Goal: Communication & Community: Answer question/provide support

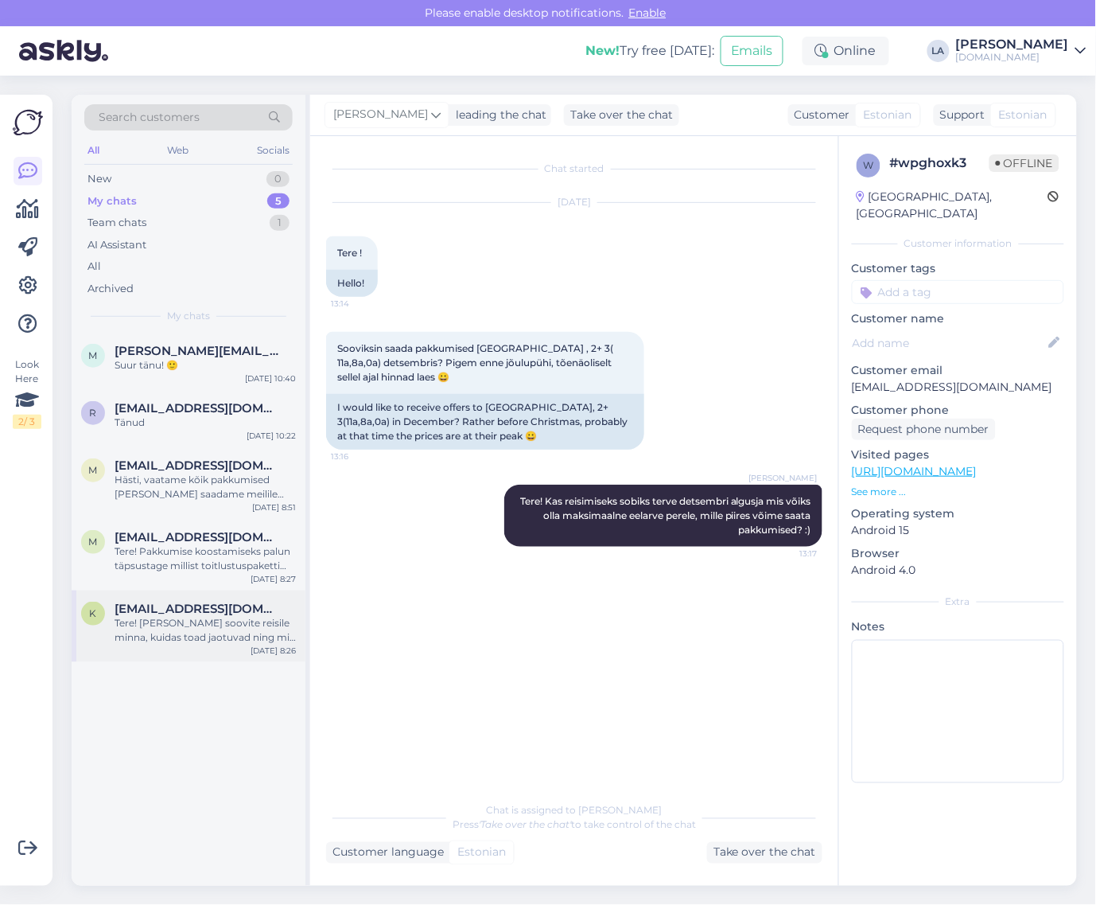
click at [188, 629] on div "Tere! [PERSON_NAME] soovite reisile minna, kuidas toad jaotuvad ning mis on mak…" at bounding box center [205, 630] width 181 height 29
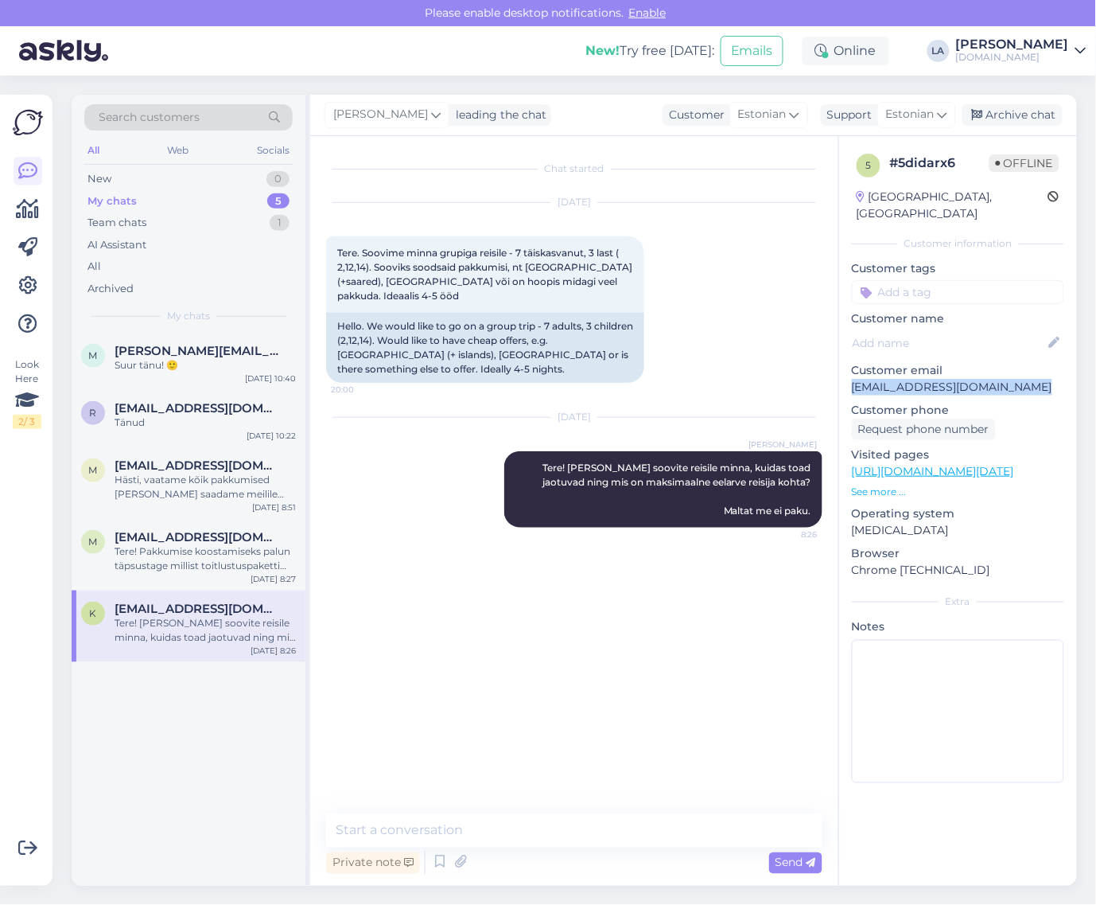
drag, startPoint x: 851, startPoint y: 375, endPoint x: 1017, endPoint y: 371, distance: 165.5
click at [1017, 371] on div "5 # 5didarx6 Offline [GEOGRAPHIC_DATA], [GEOGRAPHIC_DATA] Customer information …" at bounding box center [958, 471] width 238 height 671
copy p "[EMAIL_ADDRESS][DOMAIN_NAME]"
click at [259, 131] on div "Search customers" at bounding box center [188, 122] width 208 height 36
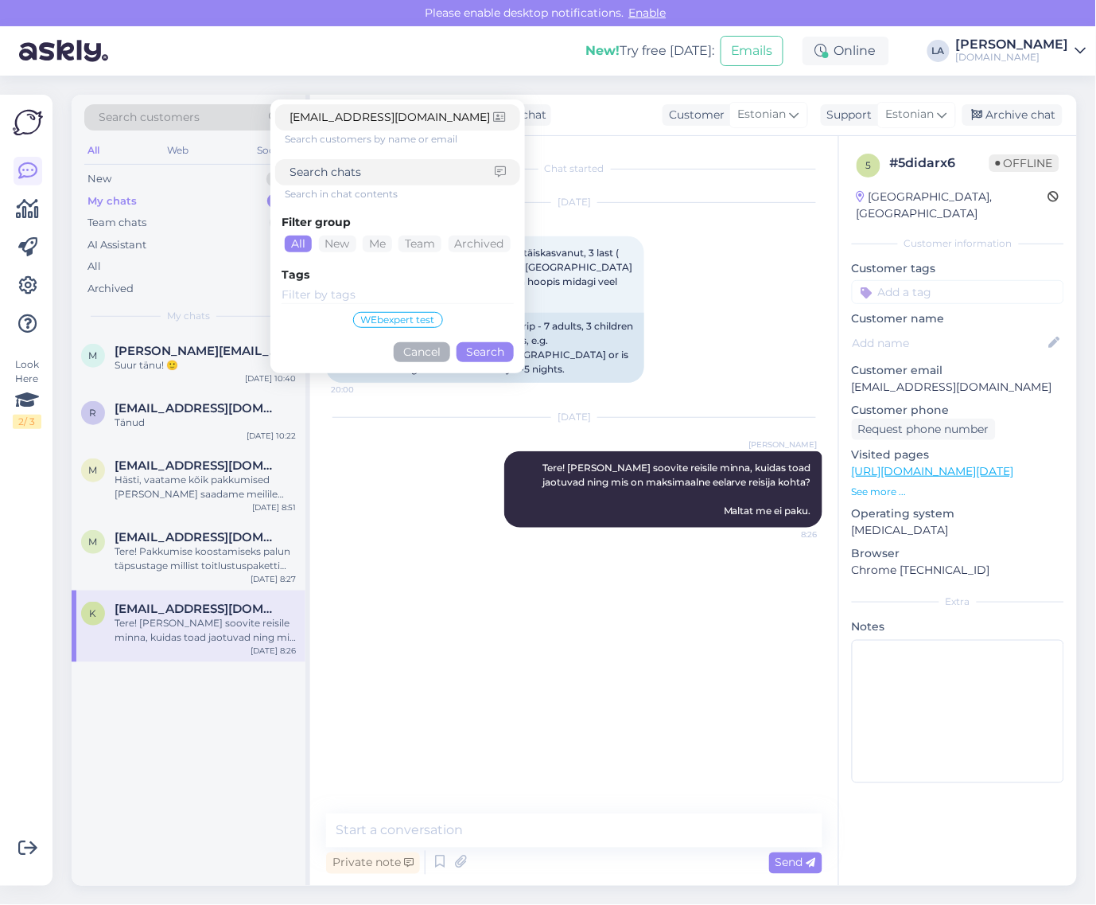
type input "[EMAIL_ADDRESS][DOMAIN_NAME]"
click at [476, 348] on button "Search" at bounding box center [485, 352] width 57 height 20
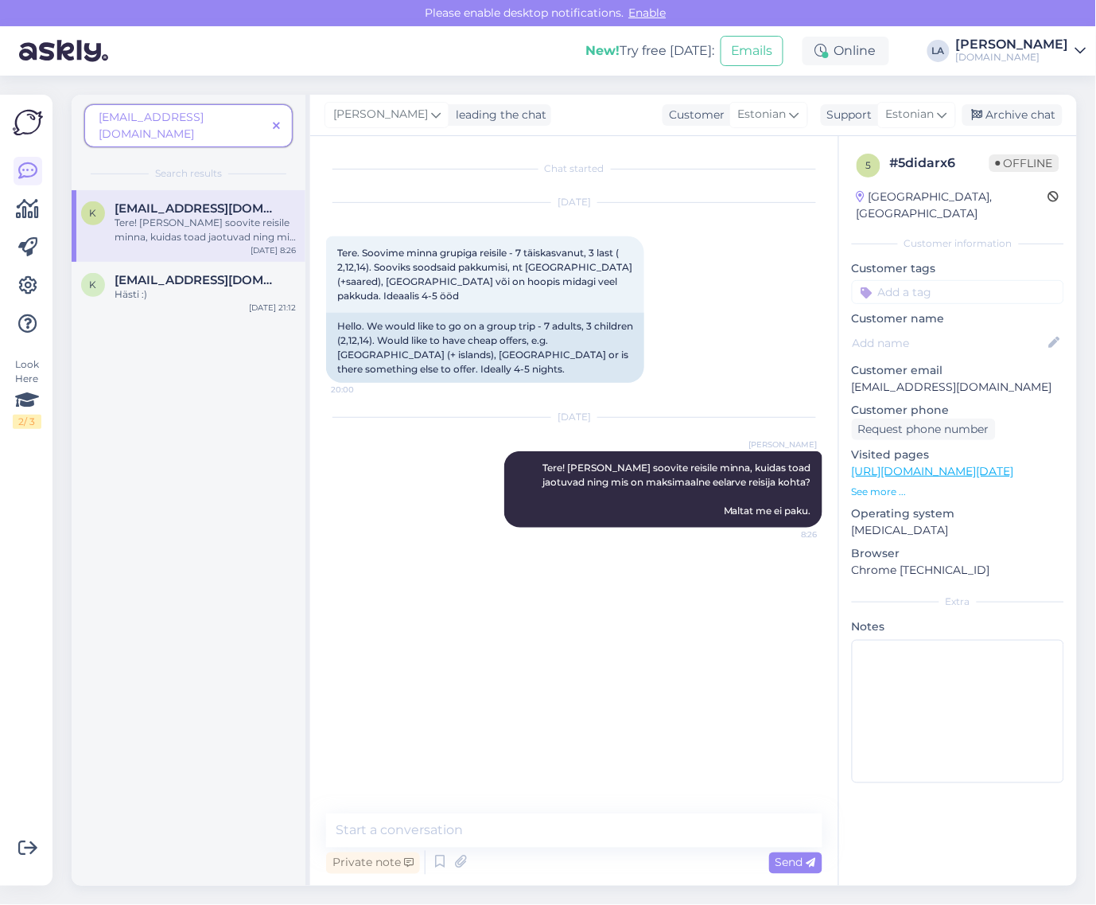
click at [205, 232] on div "k [EMAIL_ADDRESS][DOMAIN_NAME] Tere! [PERSON_NAME] soovite reisile minna, kuida…" at bounding box center [189, 226] width 234 height 72
click at [1024, 118] on div "Archive chat" at bounding box center [1013, 114] width 100 height 21
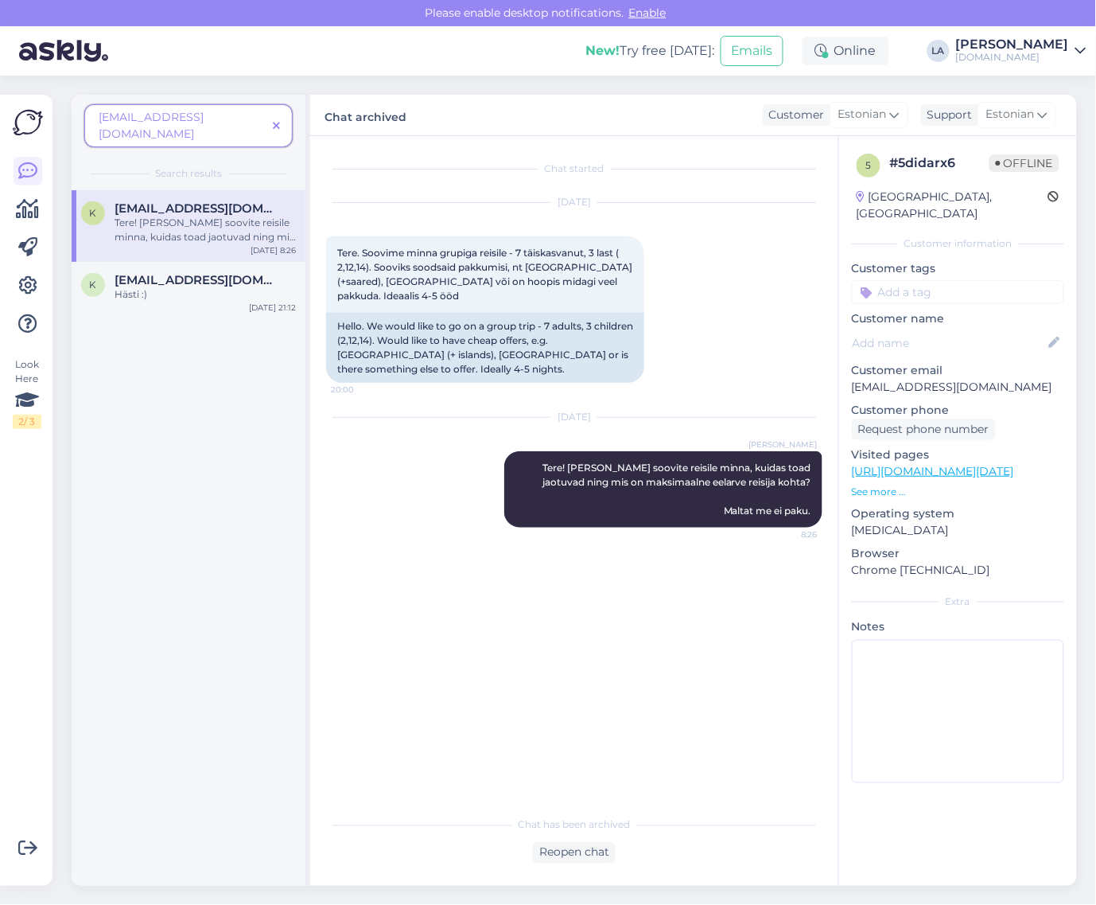
click at [279, 121] on icon at bounding box center [276, 126] width 7 height 11
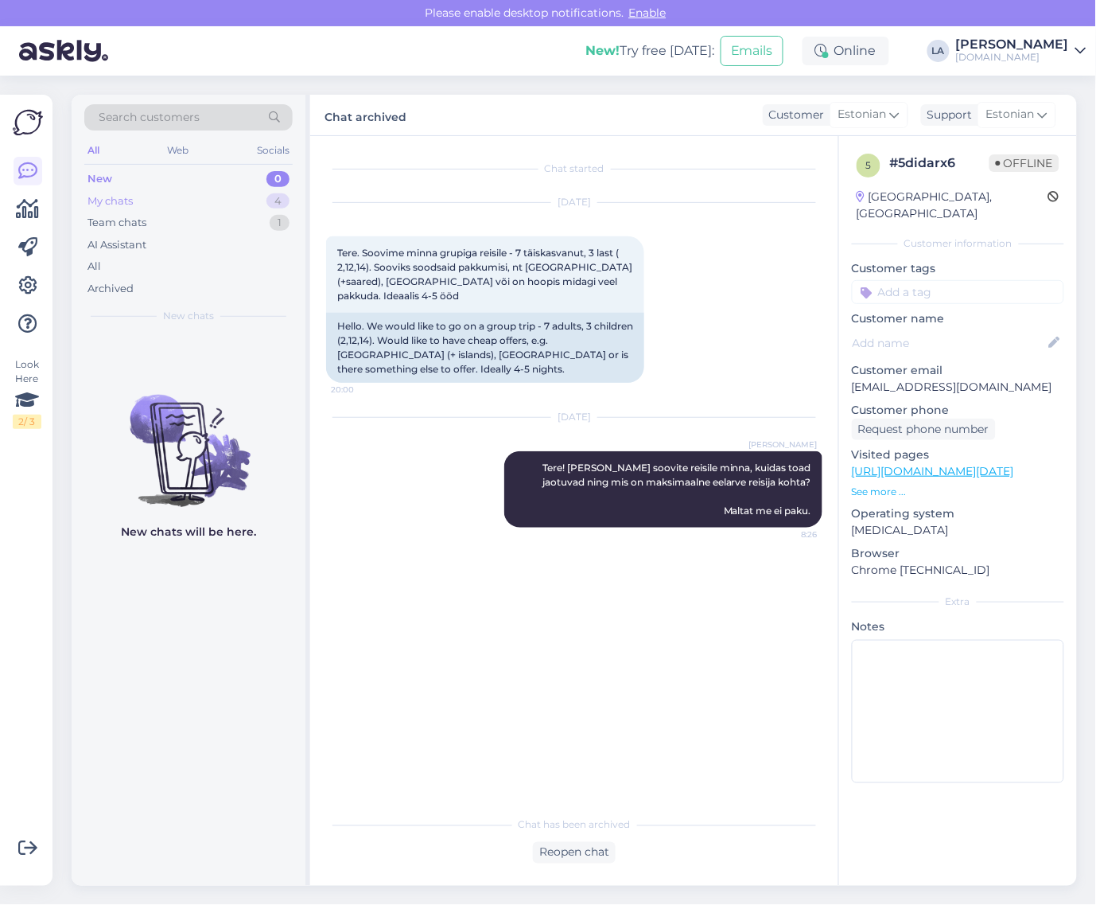
click at [215, 200] on div "My chats 4" at bounding box center [188, 201] width 208 height 22
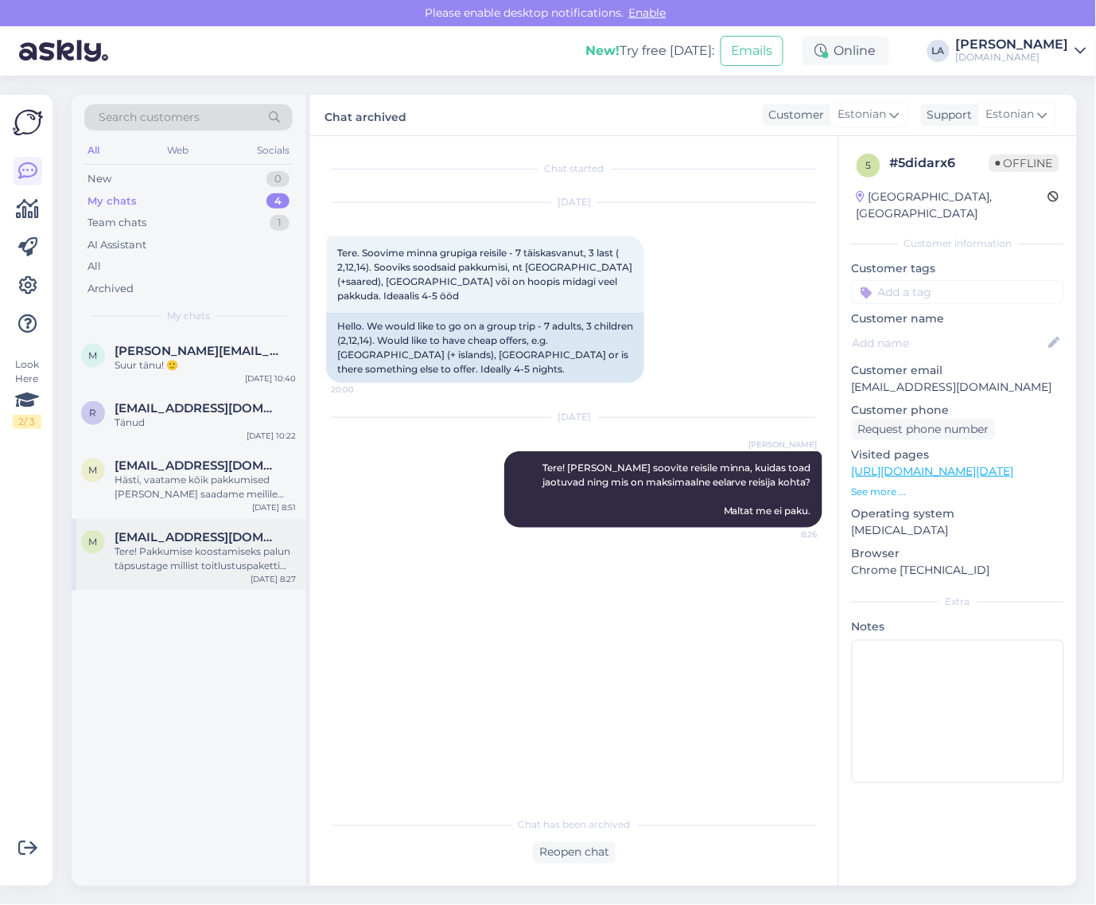
click at [199, 567] on div "Tere! Pakkumise koostamiseks palun täpsustage millist toitlustuspaketti soovite…" at bounding box center [205, 558] width 181 height 29
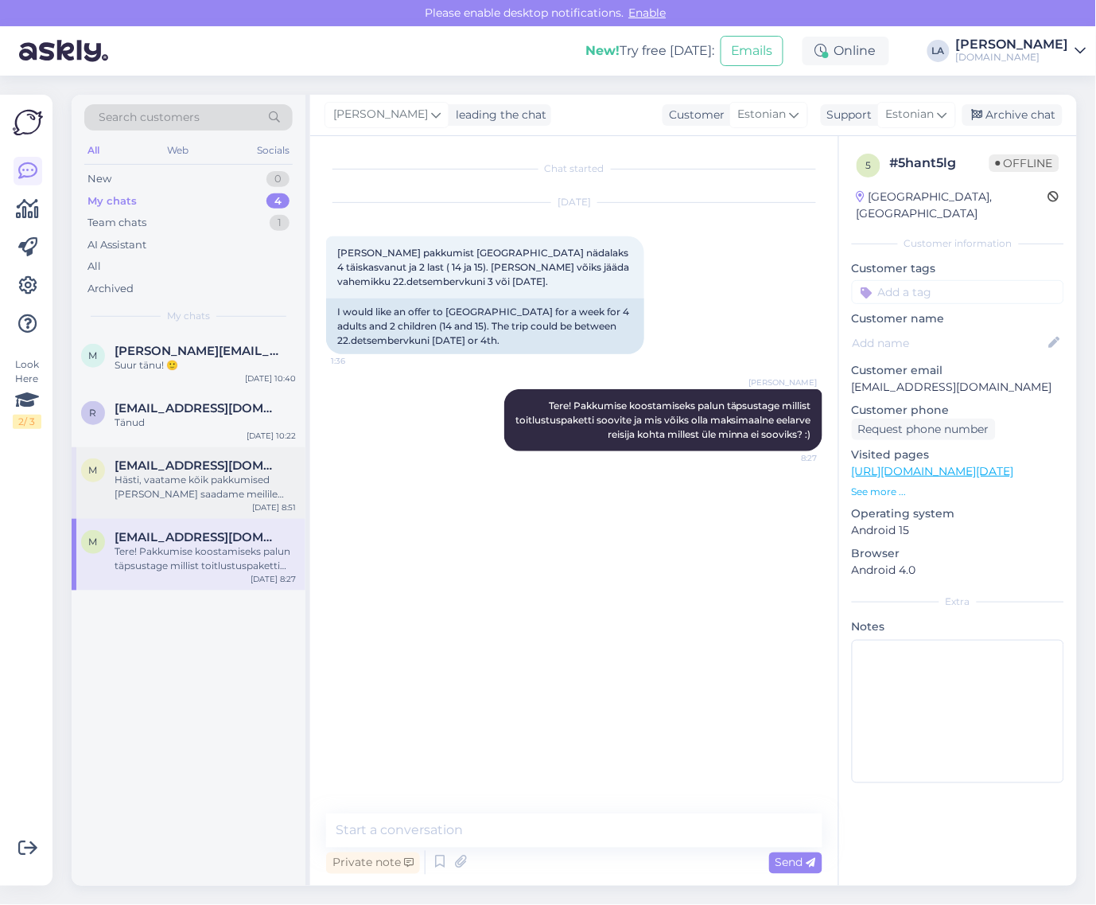
click at [200, 501] on div "Hästi, vaatame kõik pakkumised [PERSON_NAME] saadame meilile tänase päeva jooks…" at bounding box center [205, 487] width 181 height 29
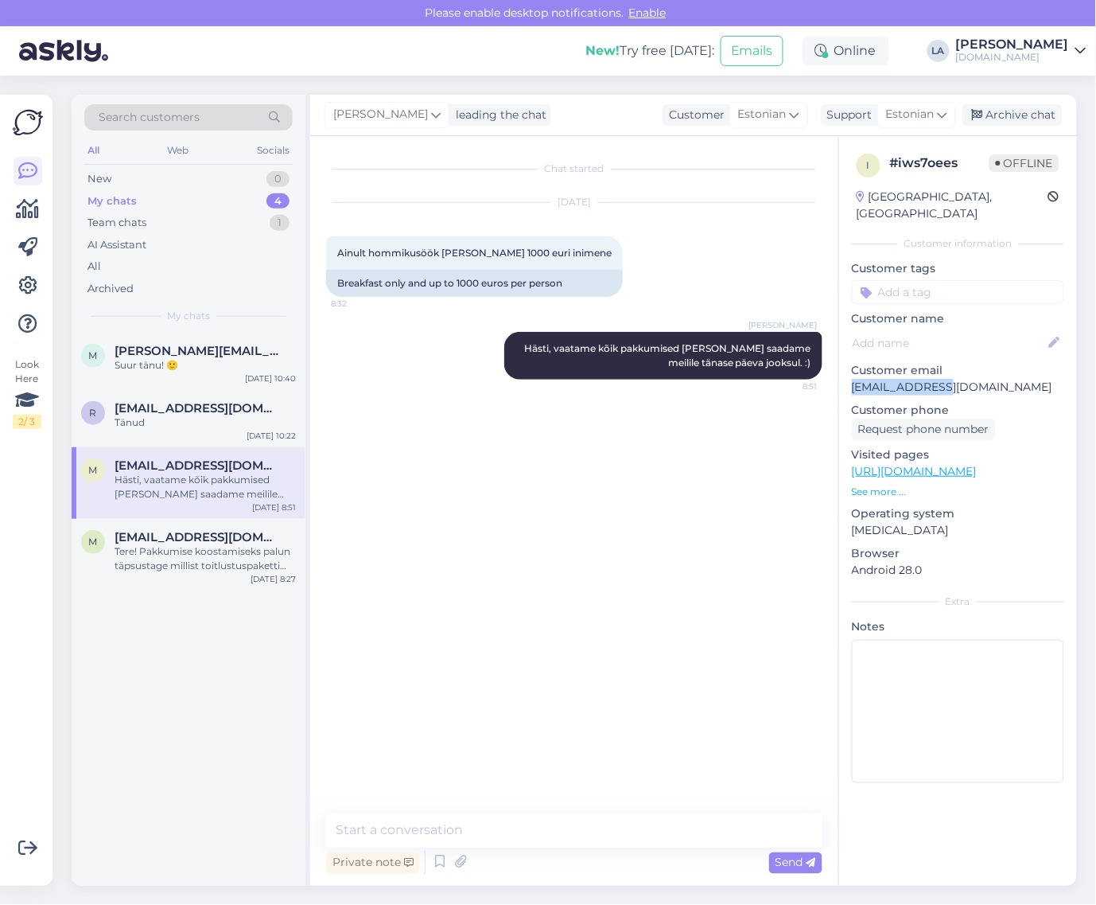
drag, startPoint x: 851, startPoint y: 368, endPoint x: 953, endPoint y: 374, distance: 102.0
click at [953, 374] on div "i # iws7oees Offline [GEOGRAPHIC_DATA], [GEOGRAPHIC_DATA] Customer information …" at bounding box center [958, 471] width 238 height 671
copy p "[EMAIL_ADDRESS][DOMAIN_NAME]"
click at [179, 567] on div "Tere! Pakkumise koostamiseks palun täpsustage millist toitlustuspaketti soovite…" at bounding box center [205, 558] width 181 height 29
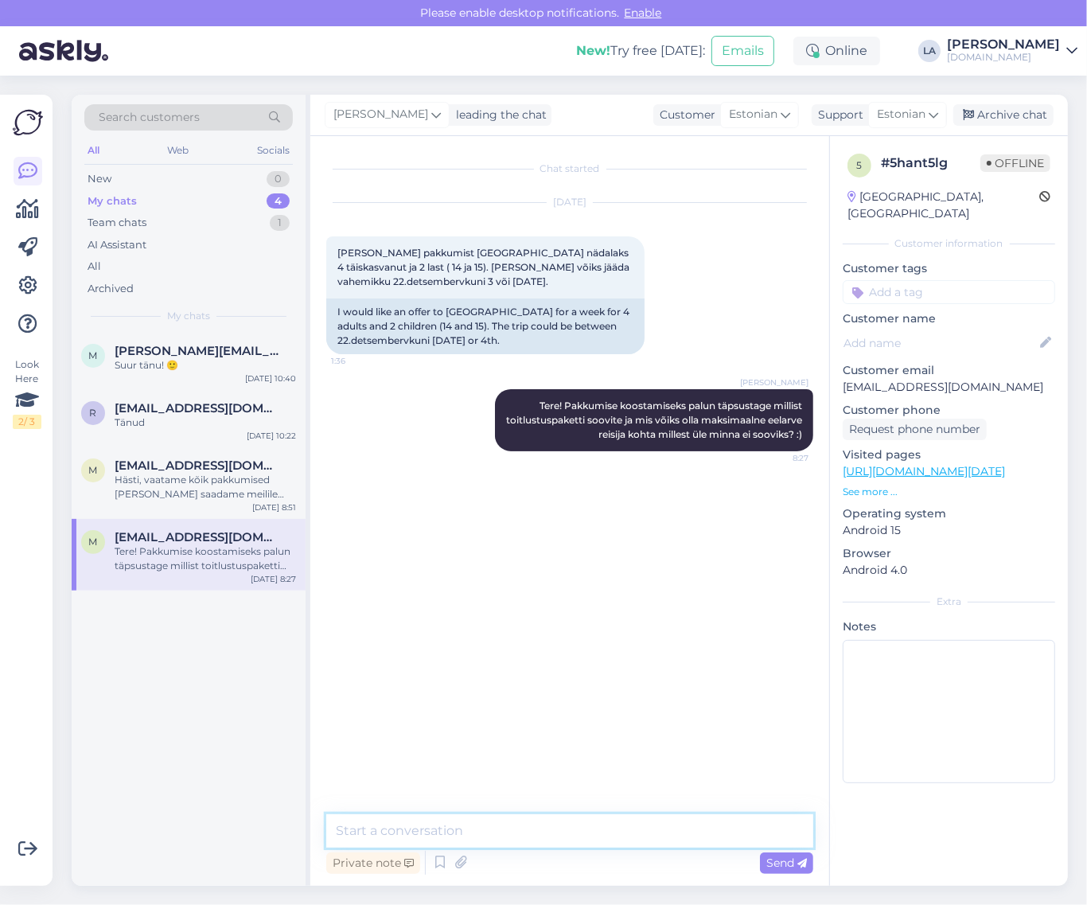
click at [529, 830] on textarea at bounding box center [569, 830] width 487 height 33
click at [197, 422] on div "Tänud" at bounding box center [205, 422] width 181 height 14
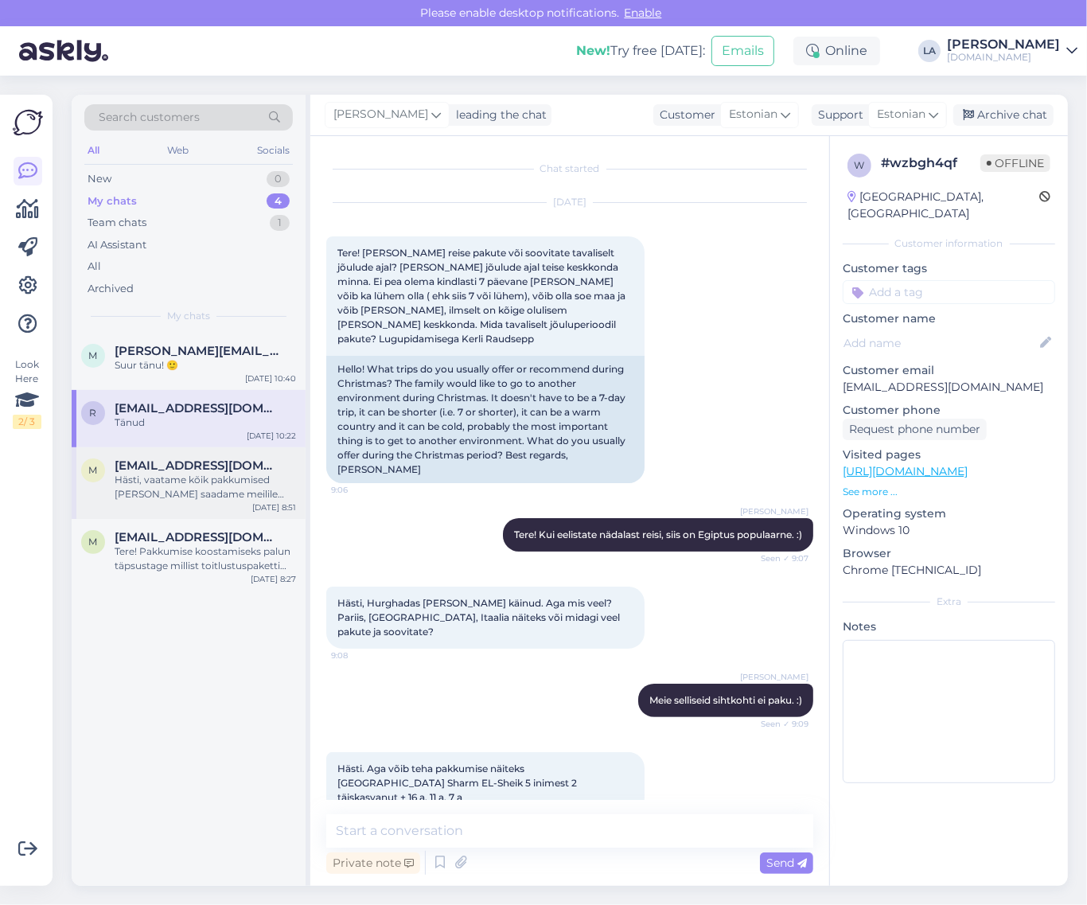
scroll to position [621, 0]
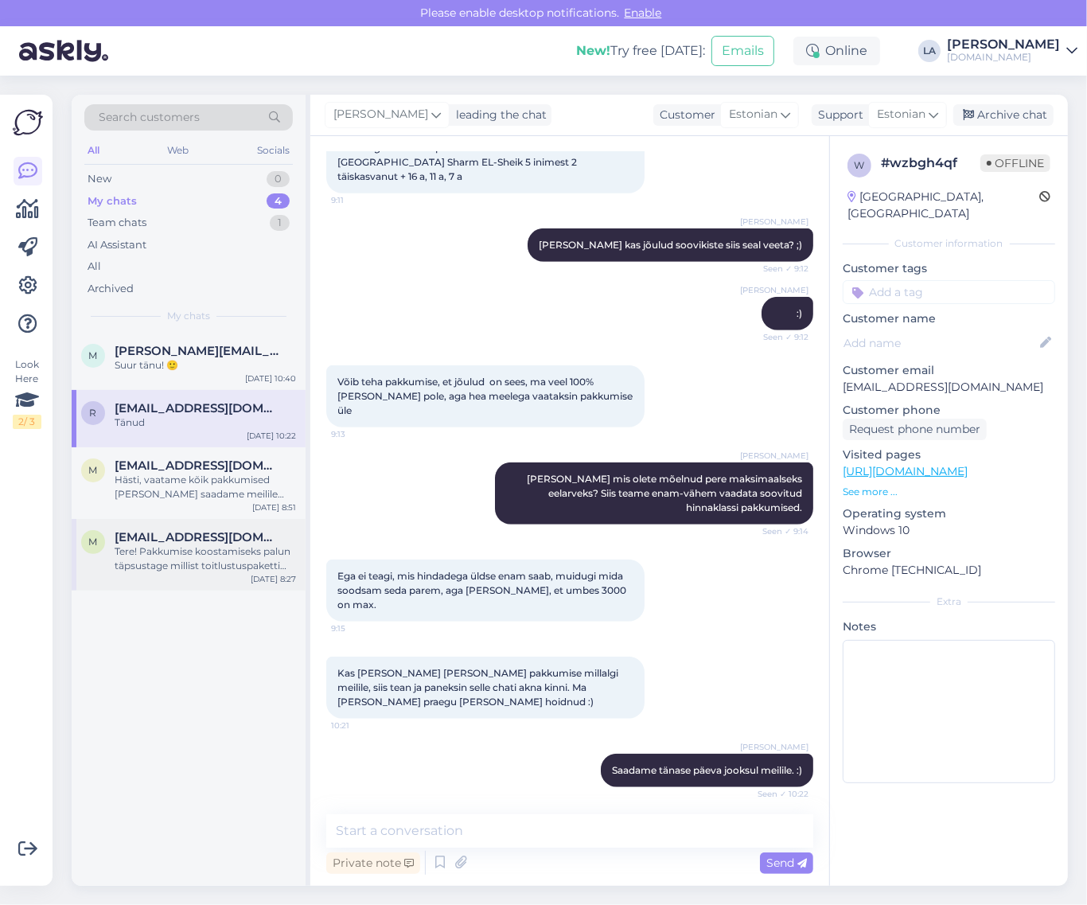
click at [176, 571] on div "Tere! Pakkumise koostamiseks palun täpsustage millist toitlustuspaketti soovite…" at bounding box center [205, 558] width 181 height 29
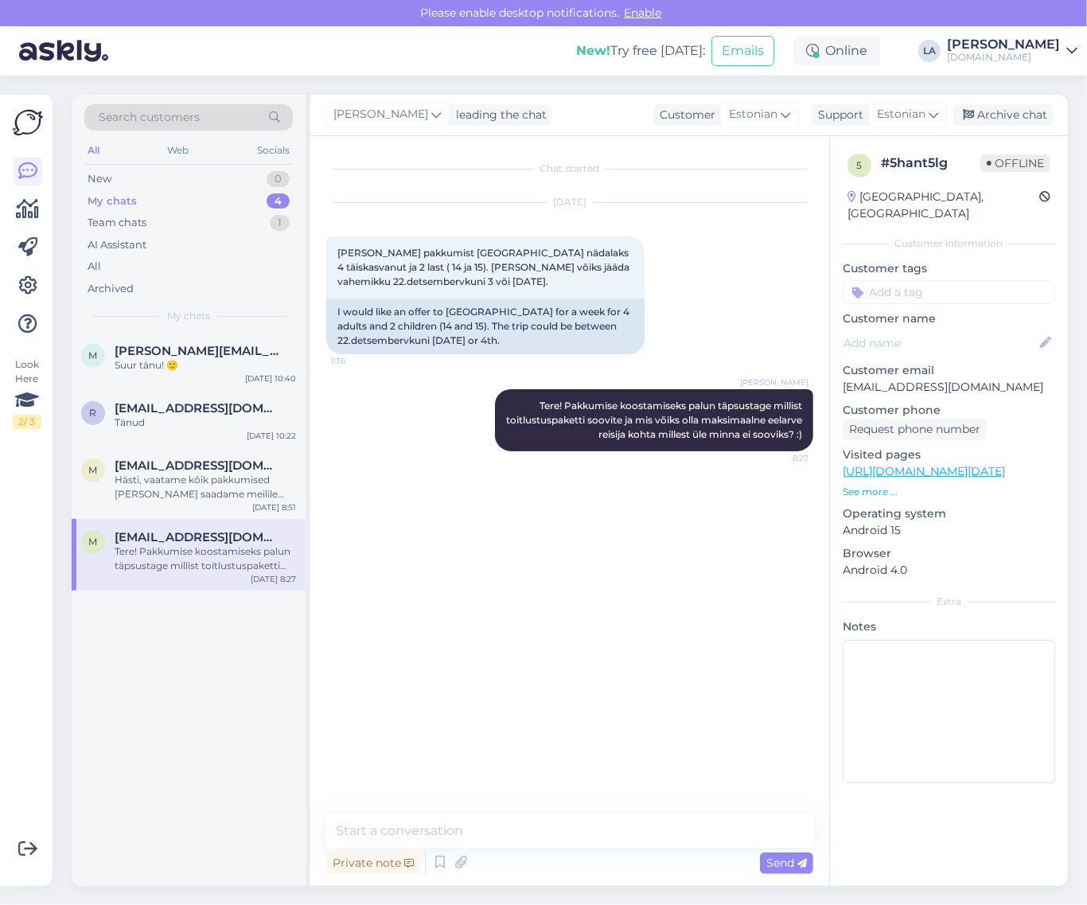
scroll to position [0, 0]
click at [399, 827] on textarea at bounding box center [569, 830] width 487 height 33
type textarea "Pakkumised saadetud. :)"
click at [782, 860] on span "Send" at bounding box center [786, 862] width 41 height 14
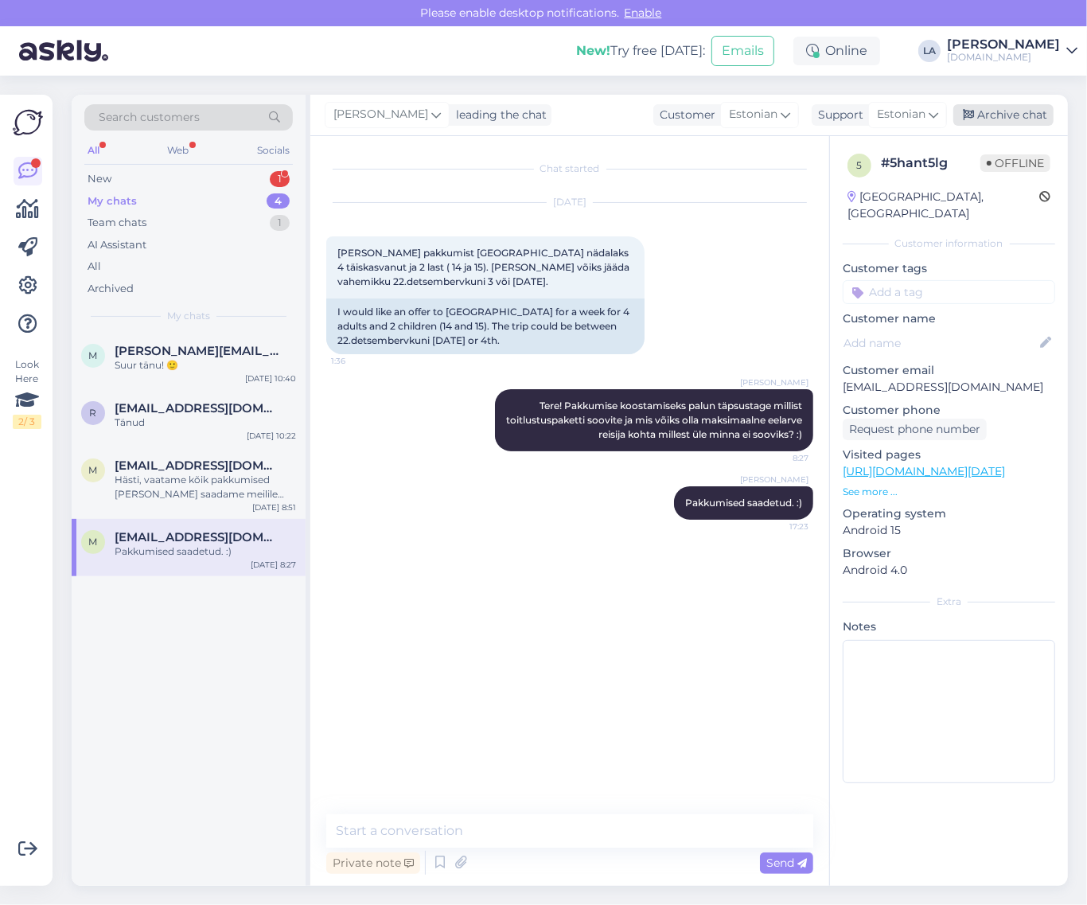
click at [993, 118] on div "Archive chat" at bounding box center [1003, 114] width 100 height 21
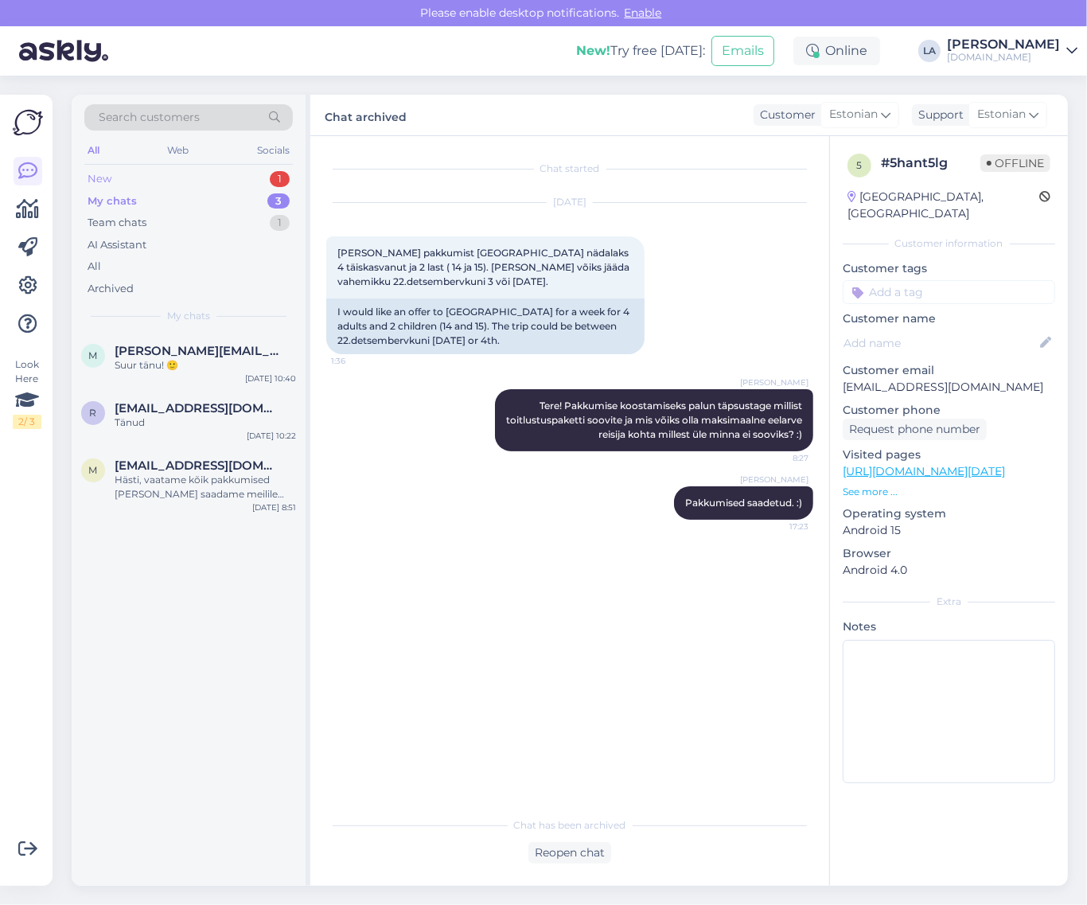
click at [272, 173] on div "1" at bounding box center [280, 179] width 20 height 16
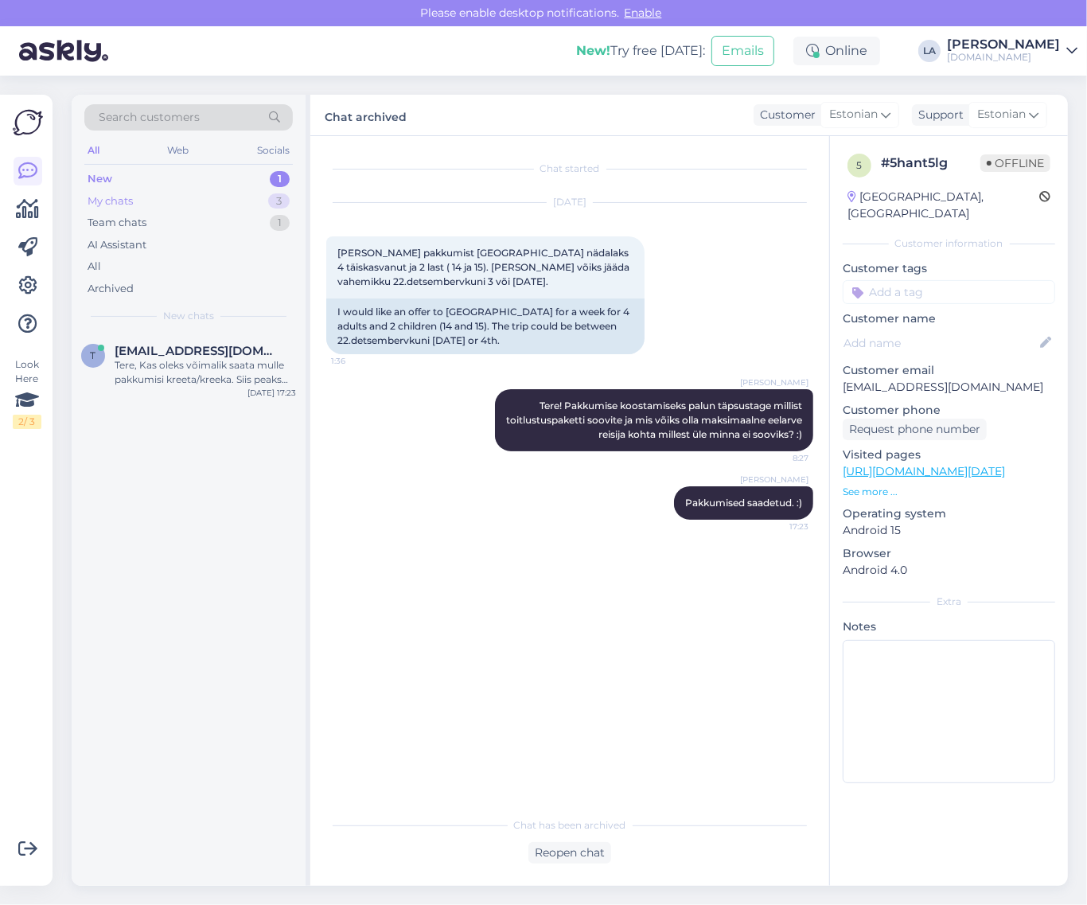
click at [181, 193] on div "My chats 3" at bounding box center [188, 201] width 208 height 22
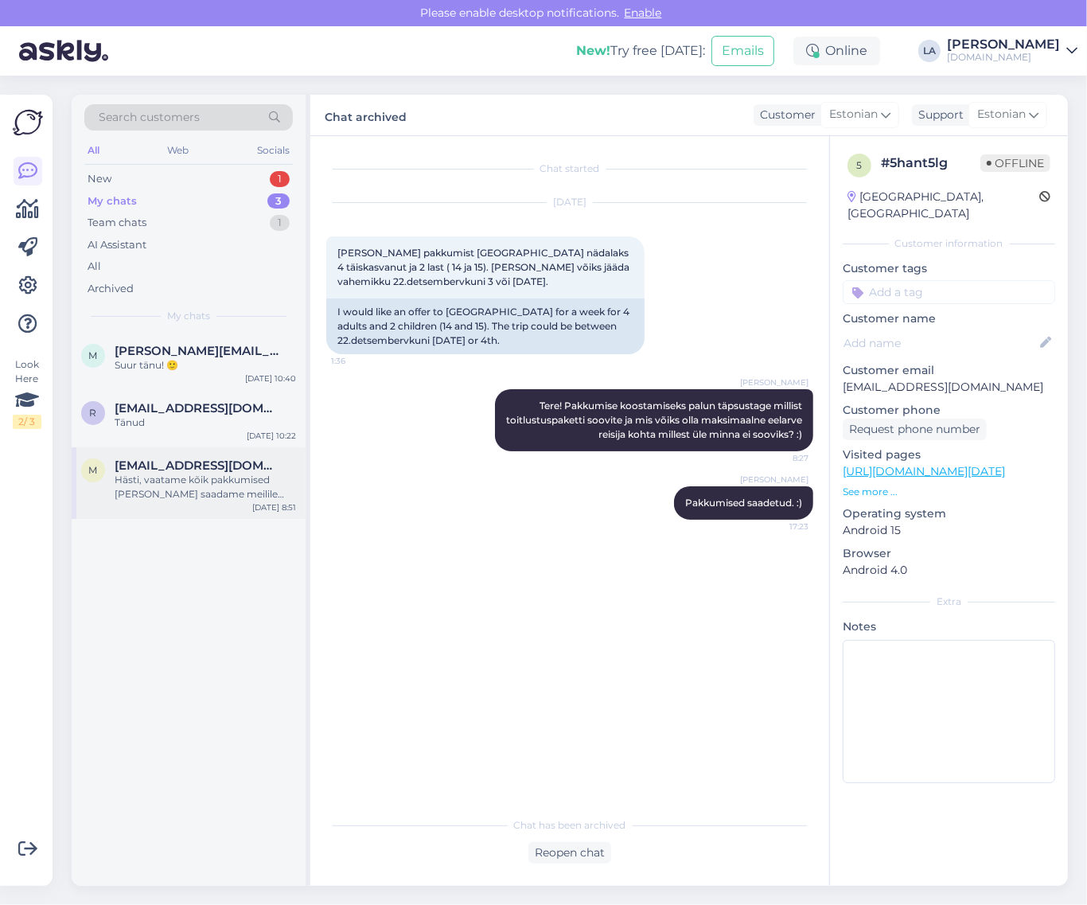
click at [204, 495] on div "Hästi, vaatame kõik pakkumised [PERSON_NAME] saadame meilile tänase päeva jooks…" at bounding box center [205, 487] width 181 height 29
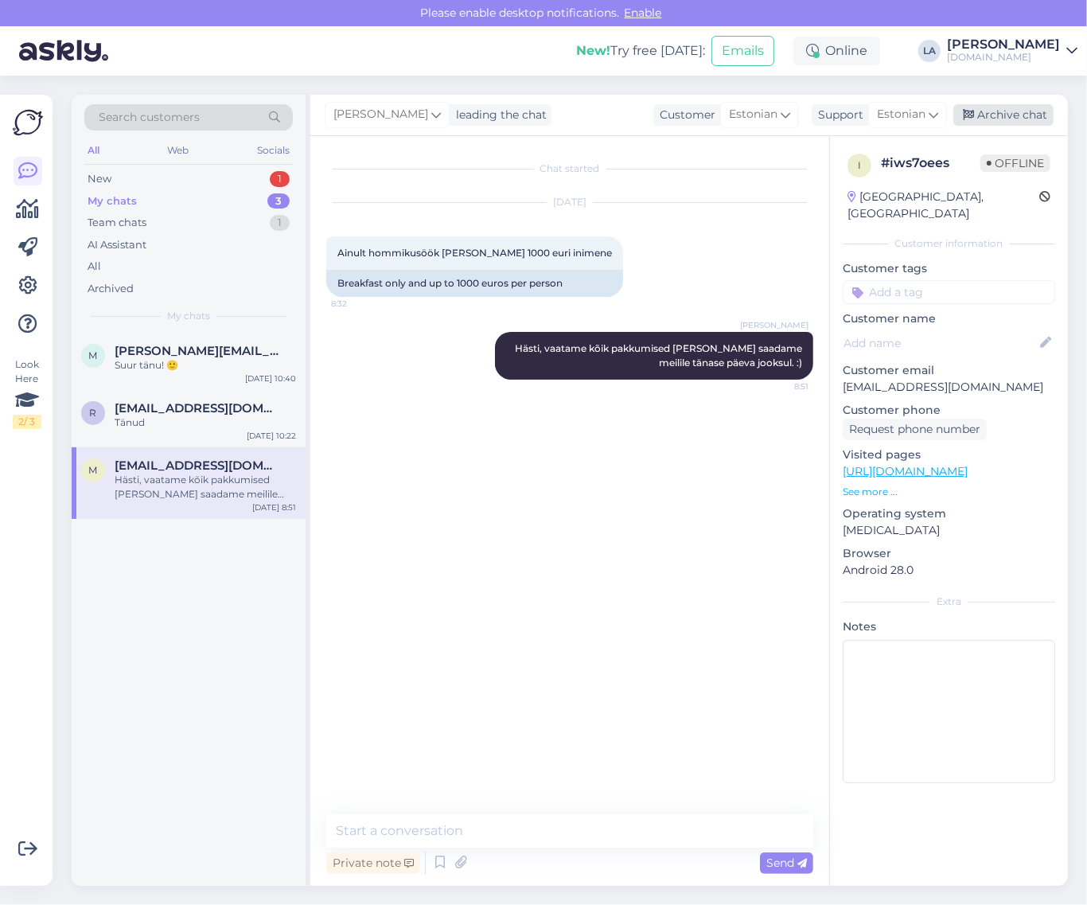
click at [988, 116] on div "Archive chat" at bounding box center [1003, 114] width 100 height 21
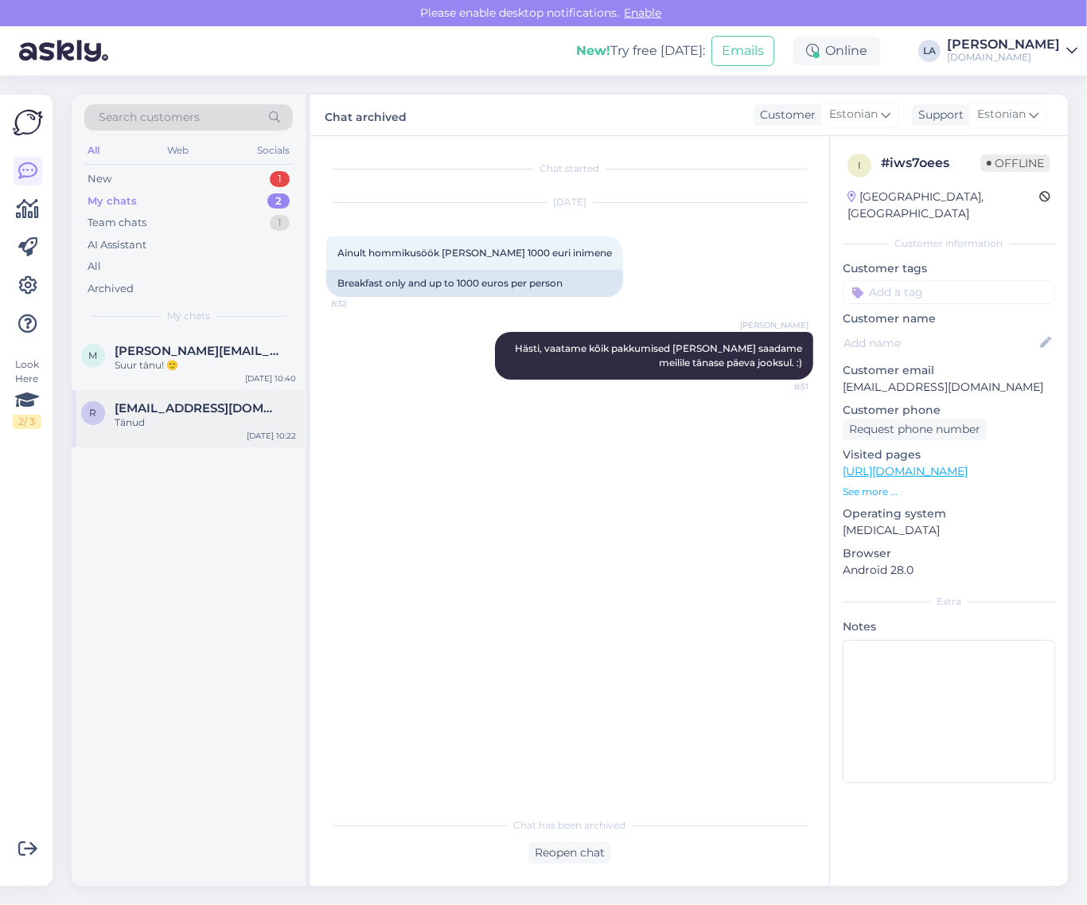
click at [152, 416] on div "Tänud" at bounding box center [205, 422] width 181 height 14
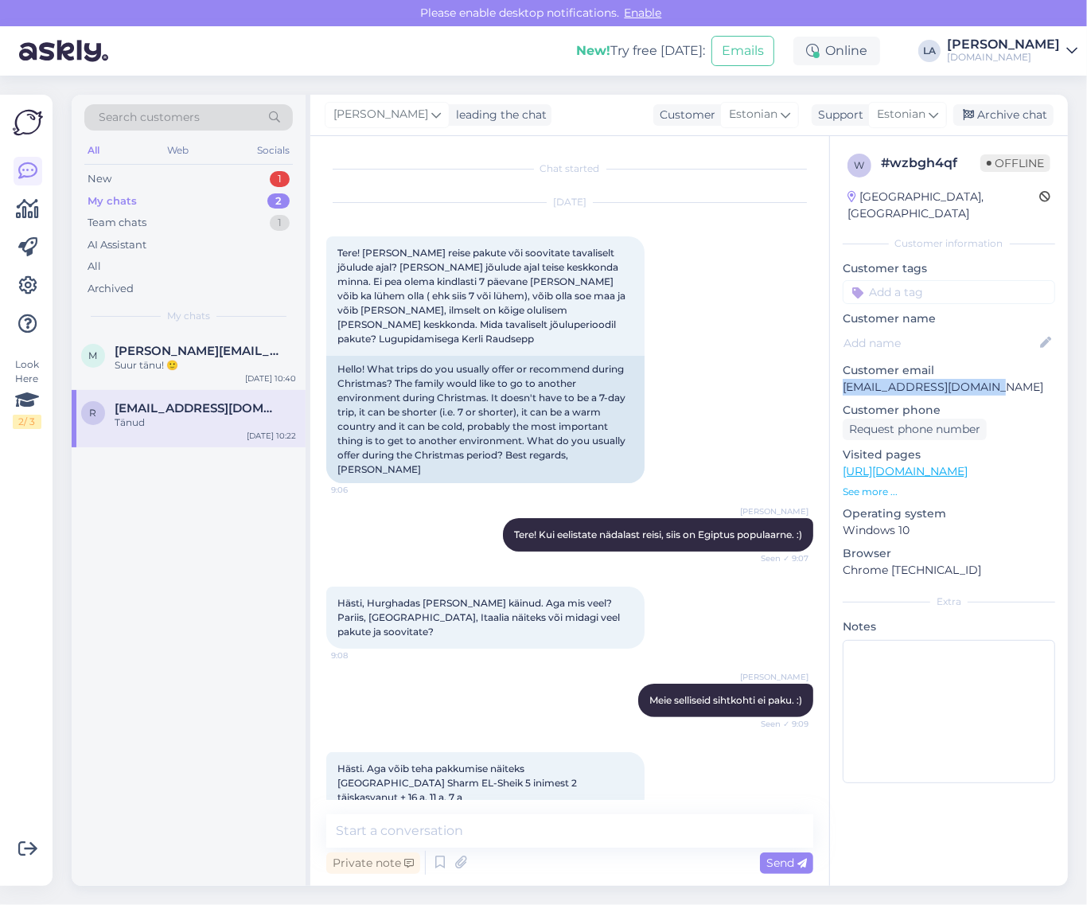
drag, startPoint x: 837, startPoint y: 371, endPoint x: 1007, endPoint y: 372, distance: 170.3
click at [1007, 372] on div "w # wzbgh4qf Offline [GEOGRAPHIC_DATA], [GEOGRAPHIC_DATA] Customer information …" at bounding box center [949, 471] width 238 height 671
copy p "[EMAIL_ADDRESS][DOMAIN_NAME]"
drag, startPoint x: 927, startPoint y: 378, endPoint x: 741, endPoint y: 718, distance: 387.4
click at [741, 734] on div "Hästi. Aga võib teha pakkumise näiteks [GEOGRAPHIC_DATA] Sharm EL-Sheik 5 inime…" at bounding box center [569, 782] width 487 height 97
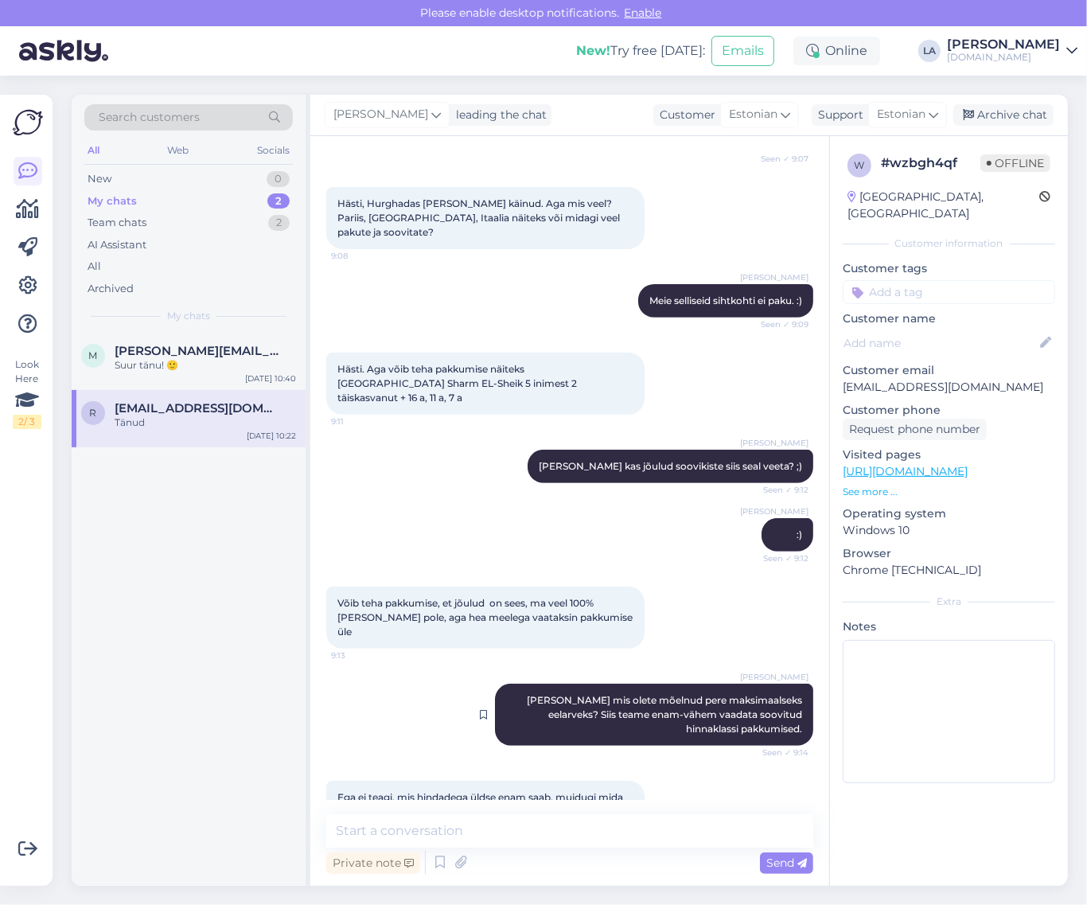
scroll to position [398, 0]
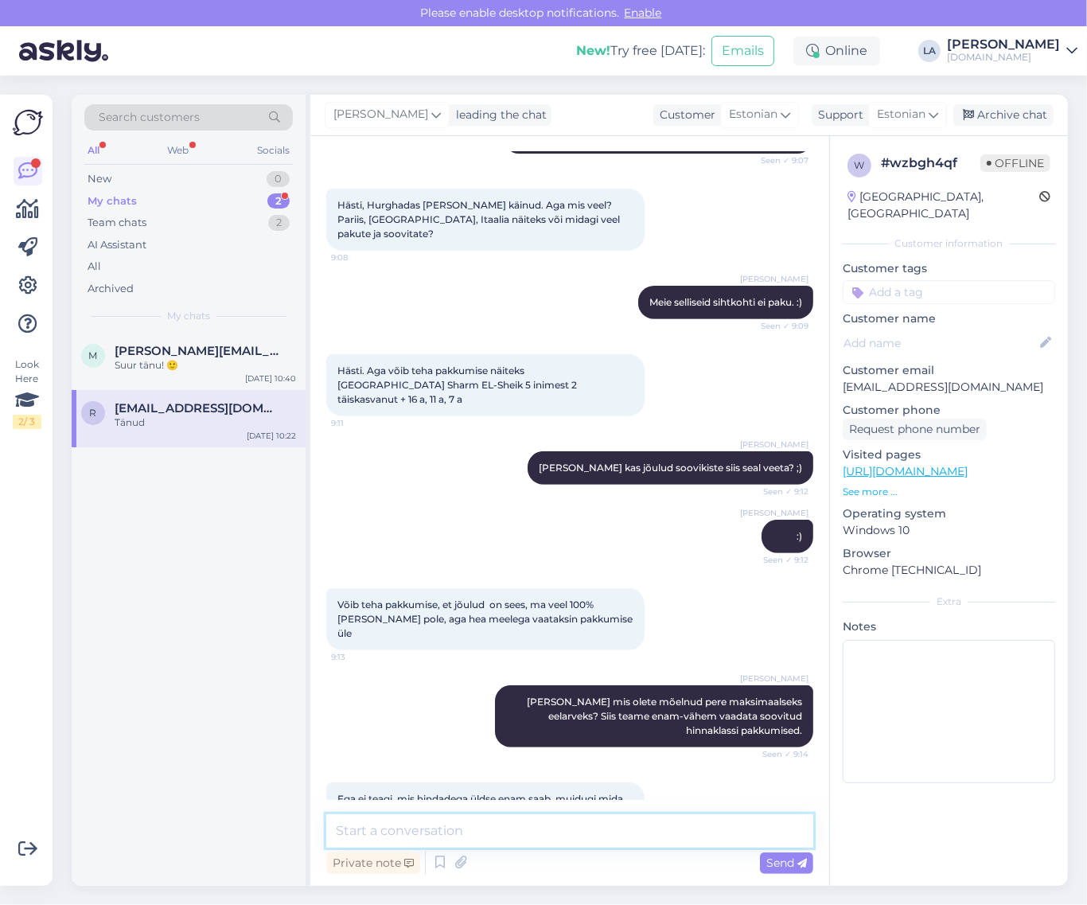
click at [419, 828] on textarea at bounding box center [569, 830] width 487 height 33
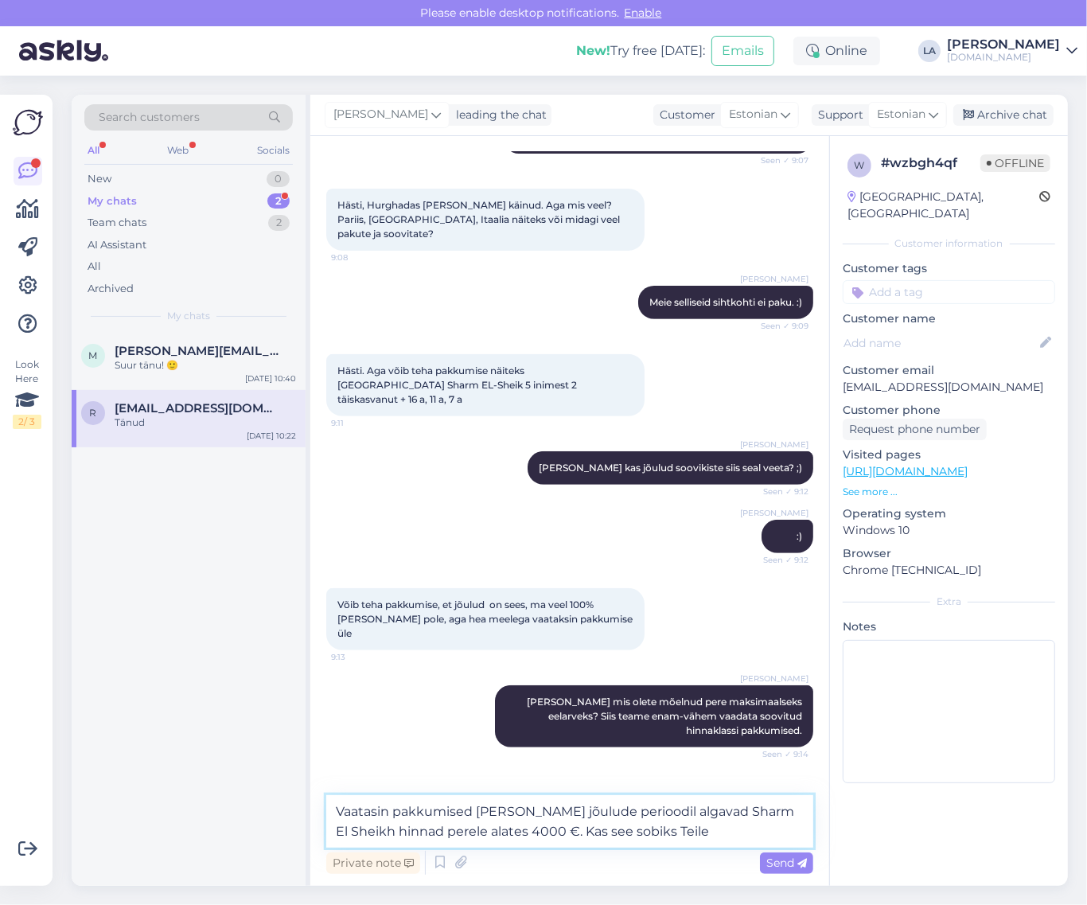
type textarea "Vaatasin pakkumised [PERSON_NAME] jõulude perioodil algavad Sharm El Sheikh hin…"
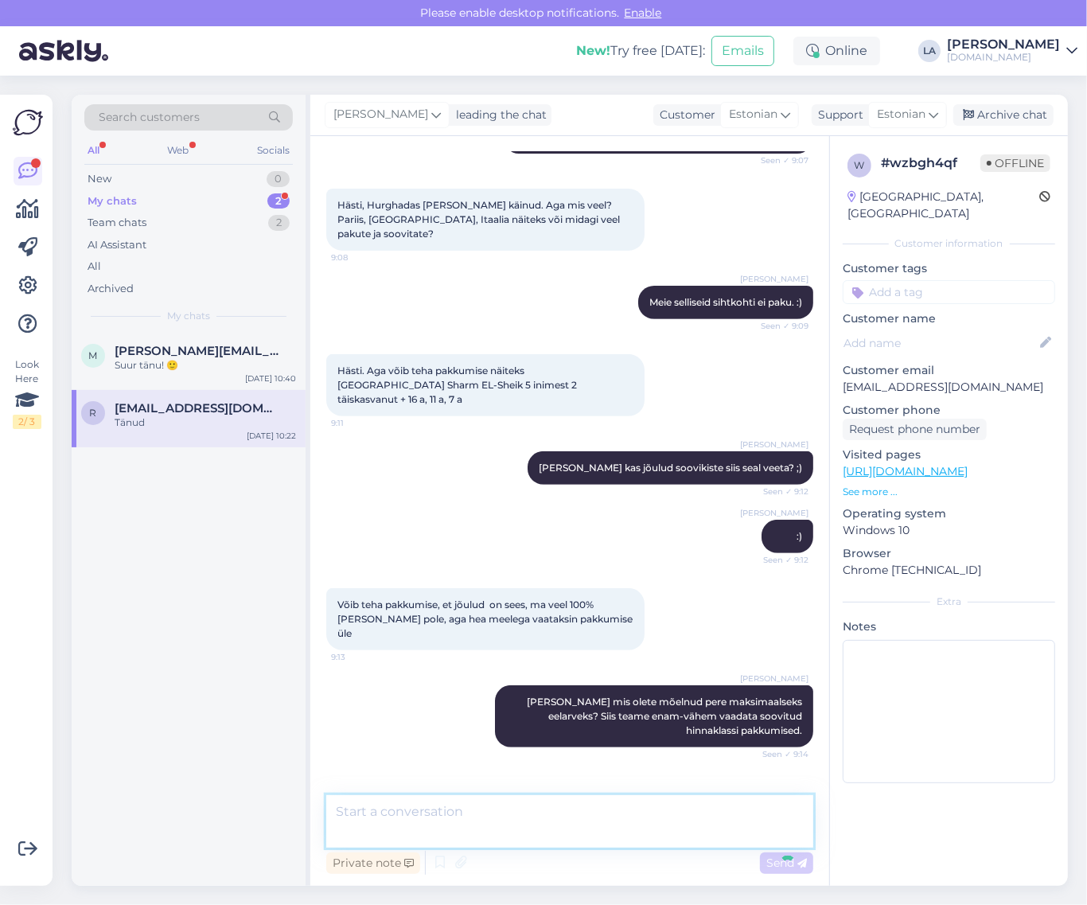
scroll to position [702, 0]
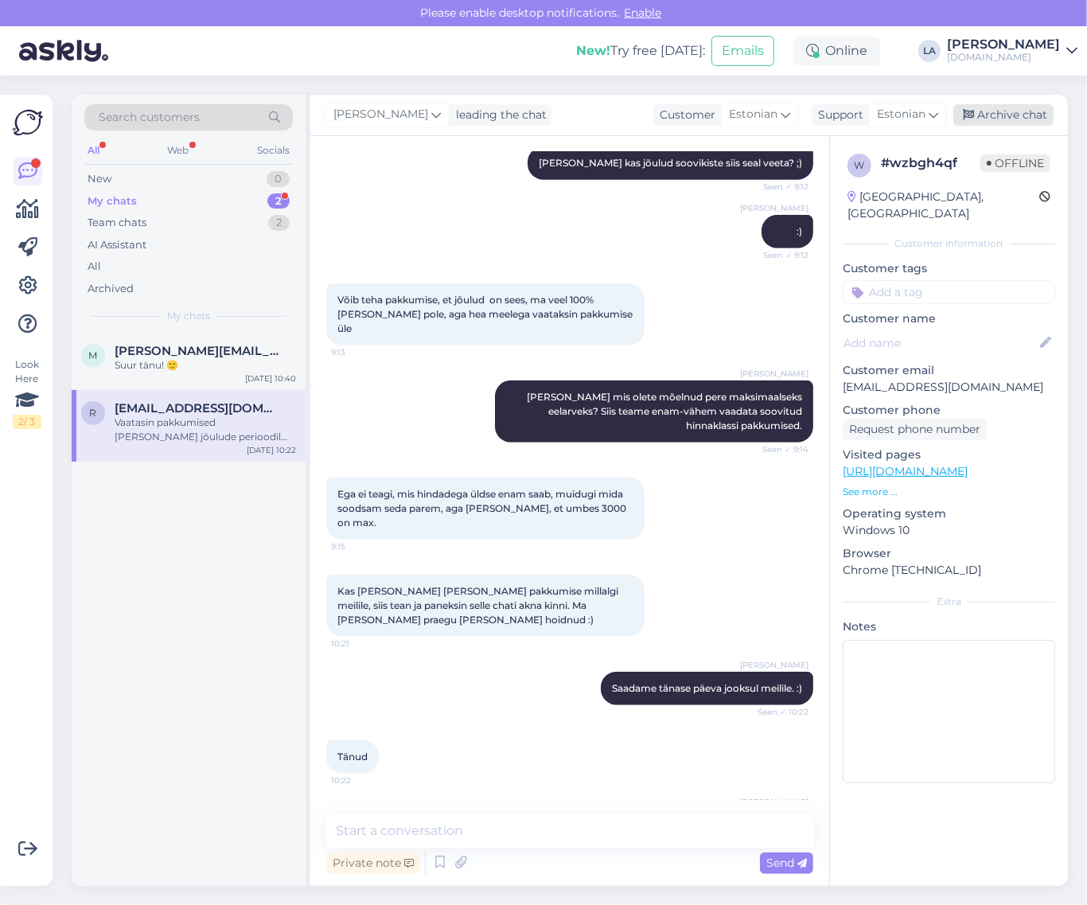
click at [1012, 112] on div "Archive chat" at bounding box center [1003, 114] width 100 height 21
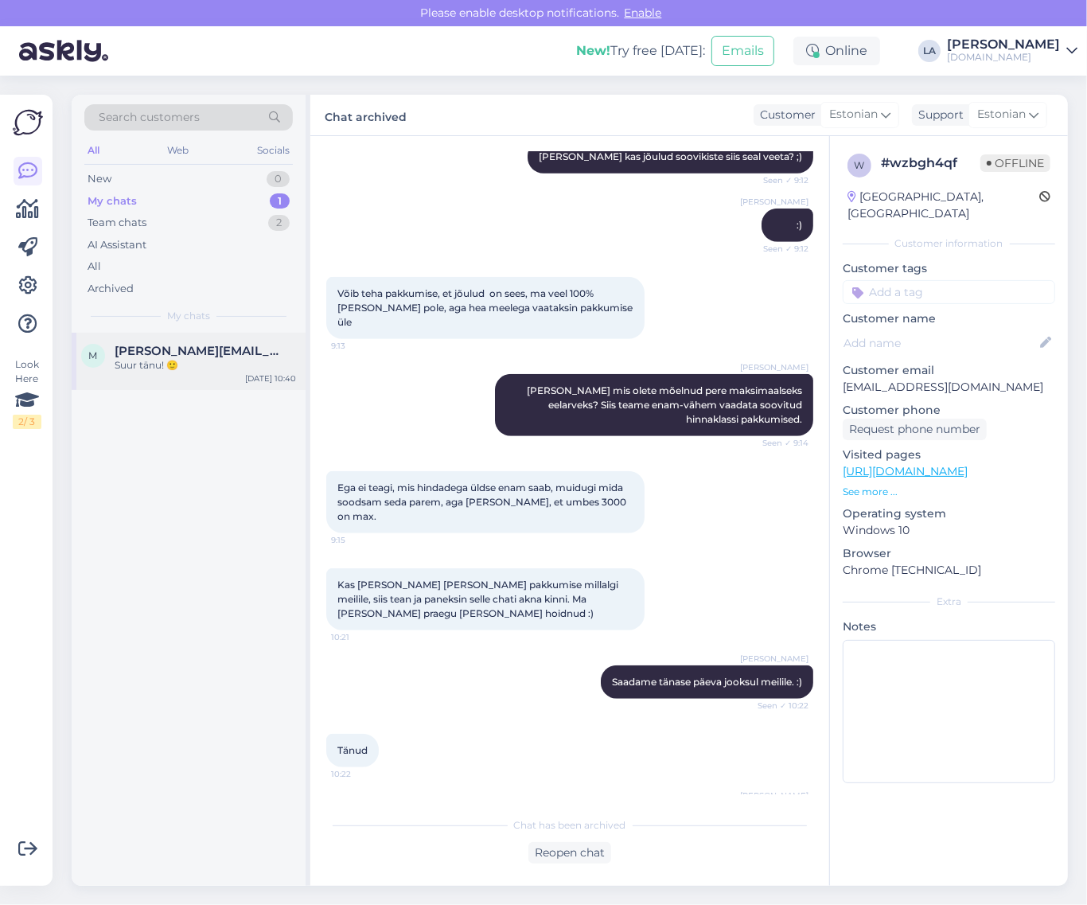
click at [169, 372] on div "Suur tänu! 🙂" at bounding box center [205, 365] width 181 height 14
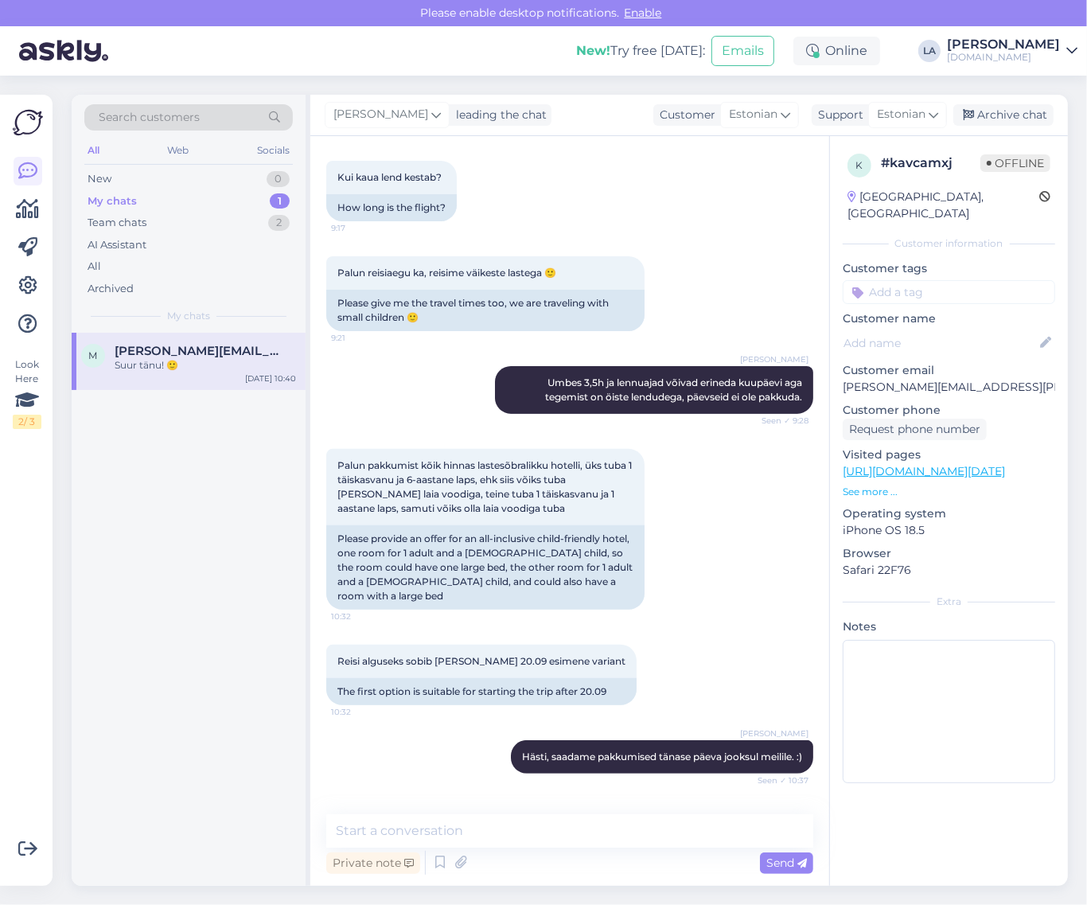
scroll to position [297, 0]
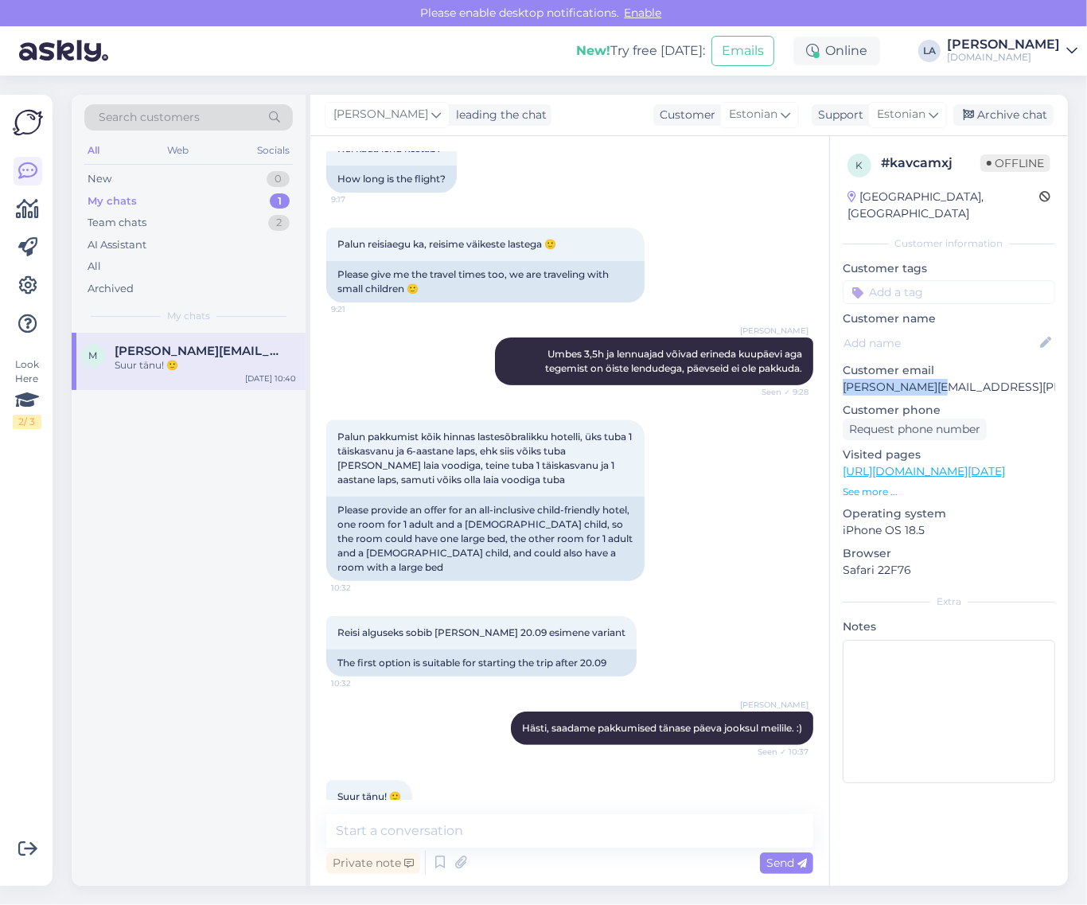
drag, startPoint x: 838, startPoint y: 364, endPoint x: 963, endPoint y: 374, distance: 125.3
click at [963, 374] on div "k # kavcamxj Offline [GEOGRAPHIC_DATA], [GEOGRAPHIC_DATA] Customer information …" at bounding box center [949, 471] width 238 height 671
copy p "[PERSON_NAME][EMAIL_ADDRESS][PERSON_NAME][DOMAIN_NAME]"
click at [472, 825] on textarea at bounding box center [569, 830] width 487 height 33
type textarea "Pakkumised saadetud. :)"
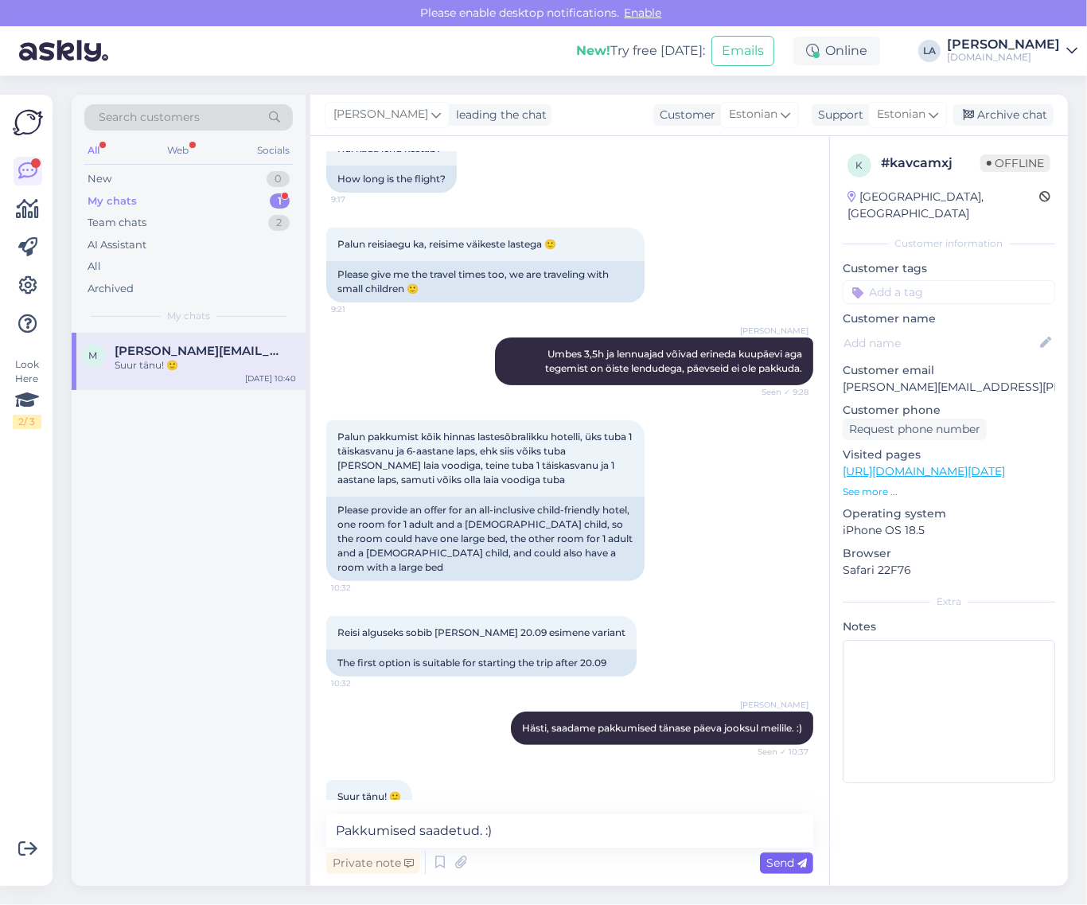
click at [776, 867] on span "Send" at bounding box center [786, 862] width 41 height 14
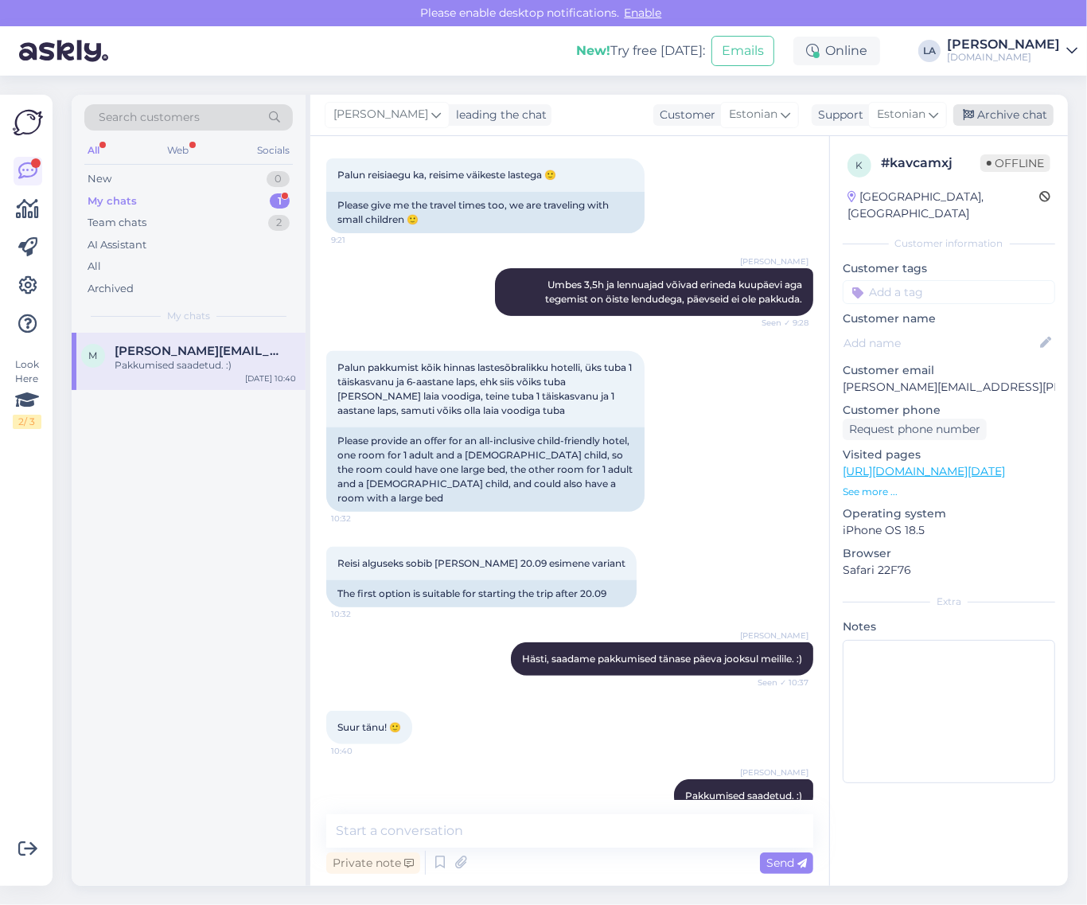
click at [993, 109] on div "Archive chat" at bounding box center [1003, 114] width 100 height 21
